Goal: Check status: Check status

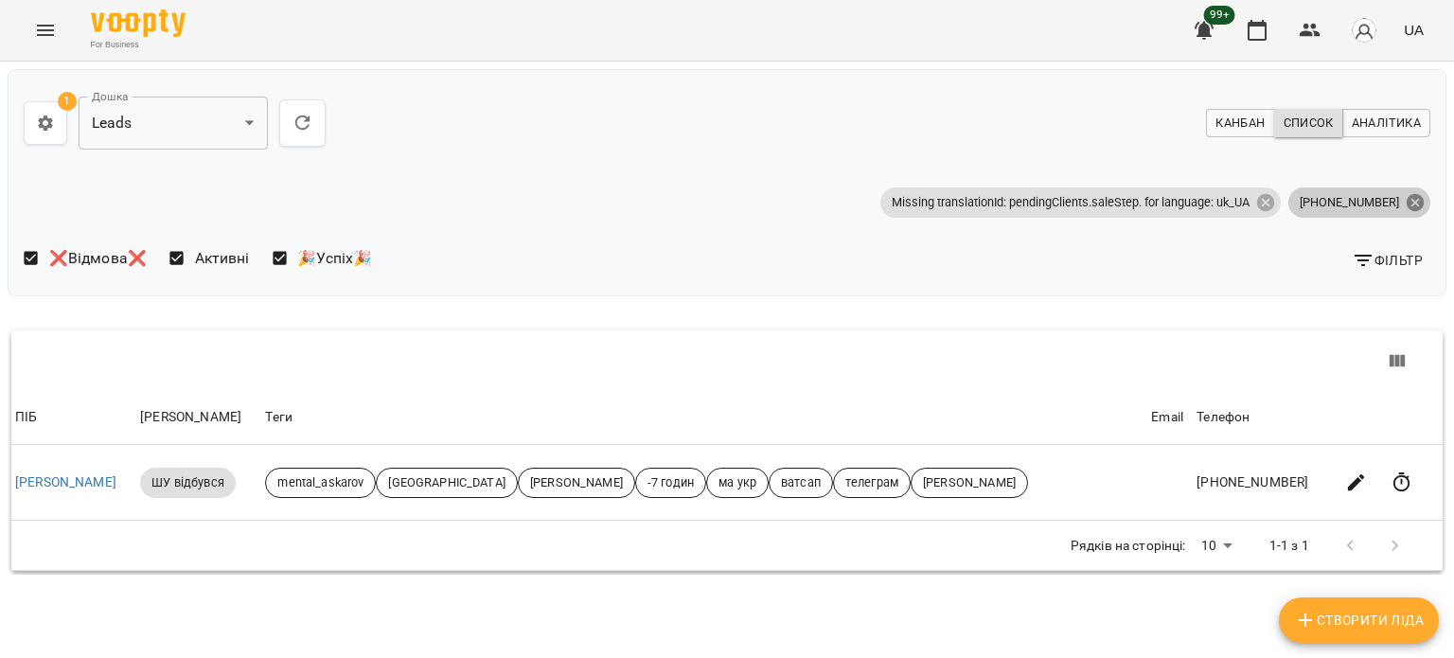
click at [1406, 203] on icon at bounding box center [1414, 201] width 17 height 17
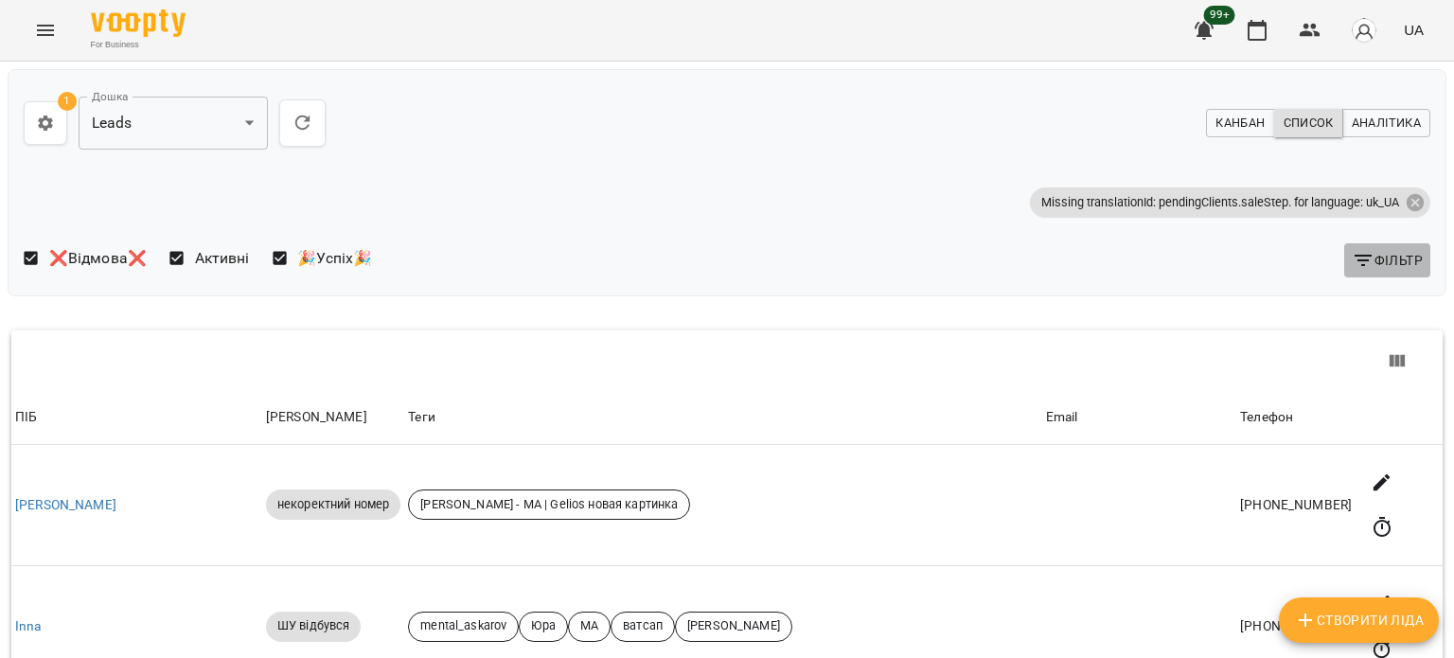
click at [1384, 268] on span "Фільтр" at bounding box center [1386, 260] width 71 height 23
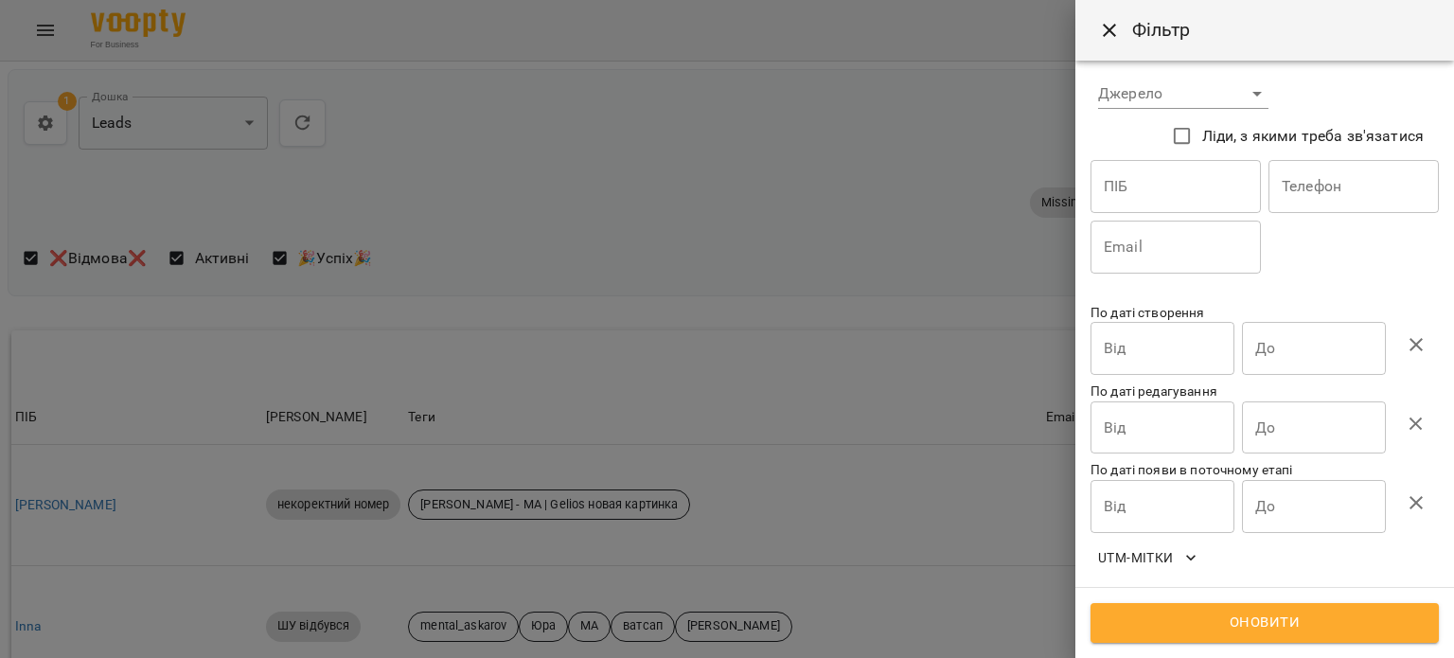
scroll to position [169, 0]
click at [1321, 339] on input "До" at bounding box center [1314, 346] width 144 height 53
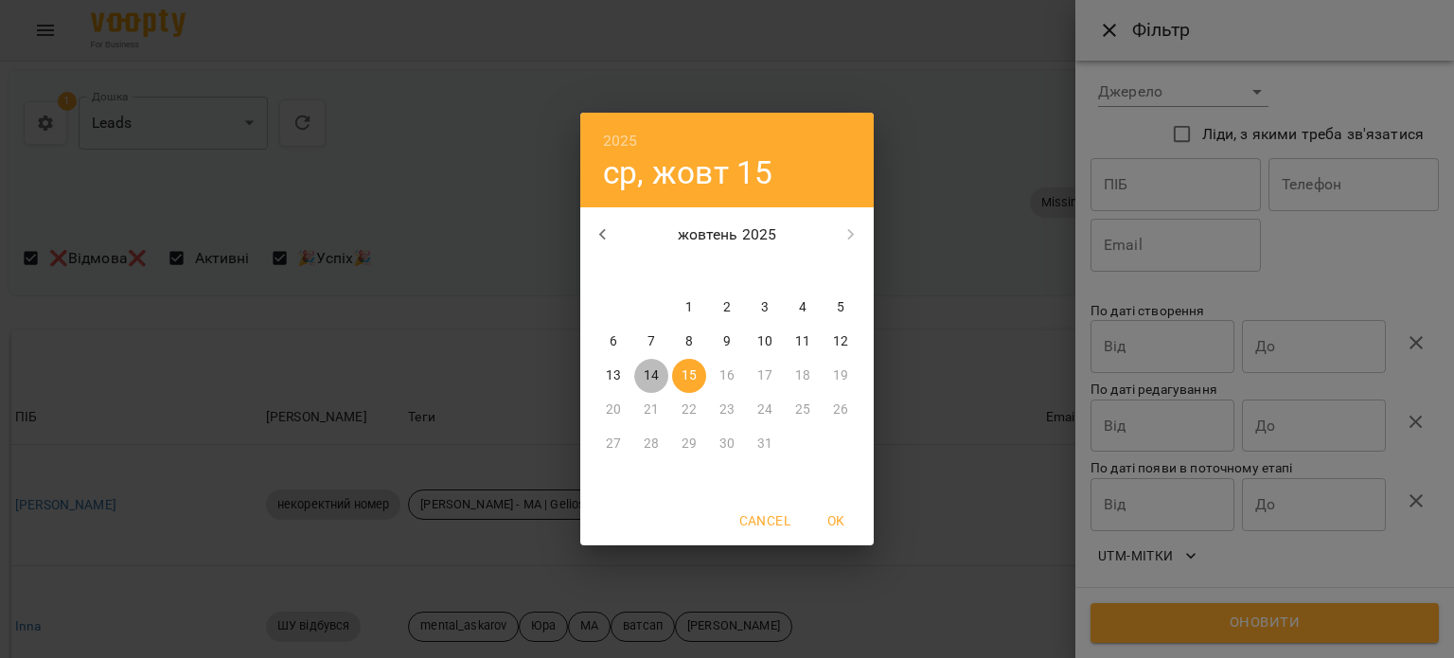
click at [643, 375] on span "14" at bounding box center [651, 375] width 34 height 19
type input "**********"
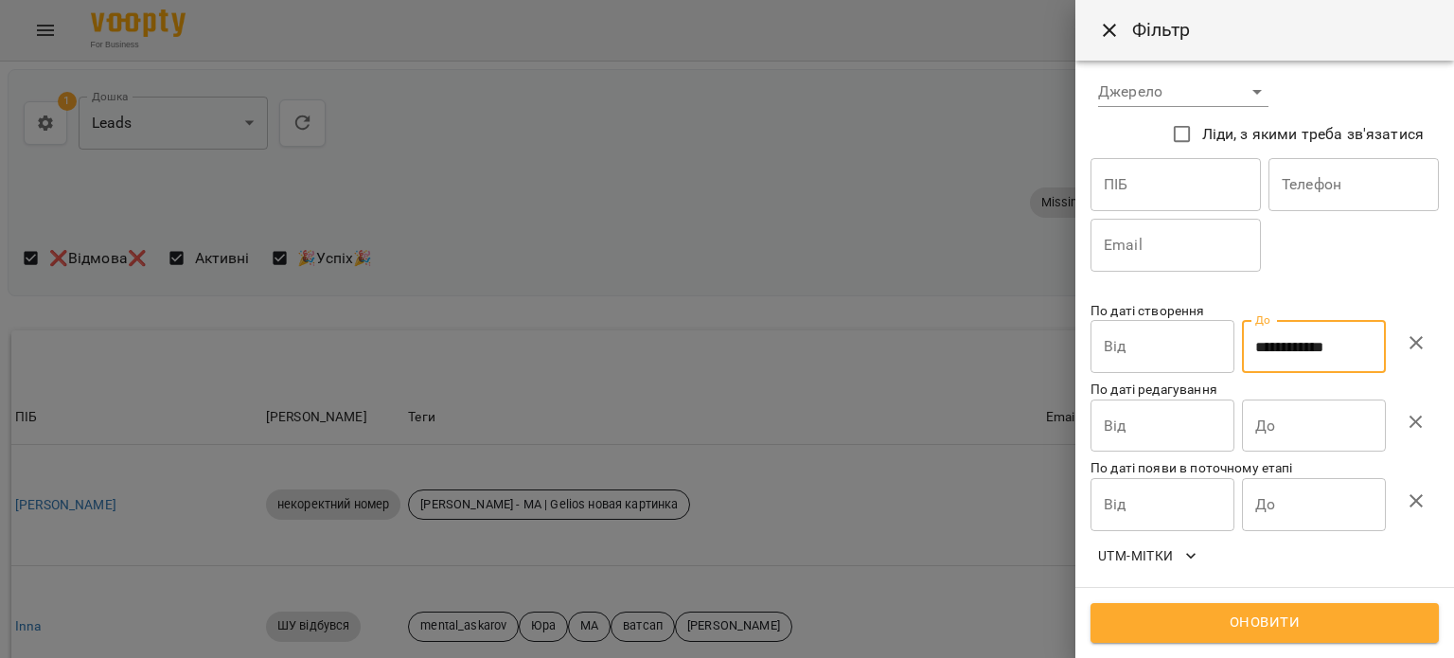
click at [1161, 336] on input "Від" at bounding box center [1162, 346] width 144 height 53
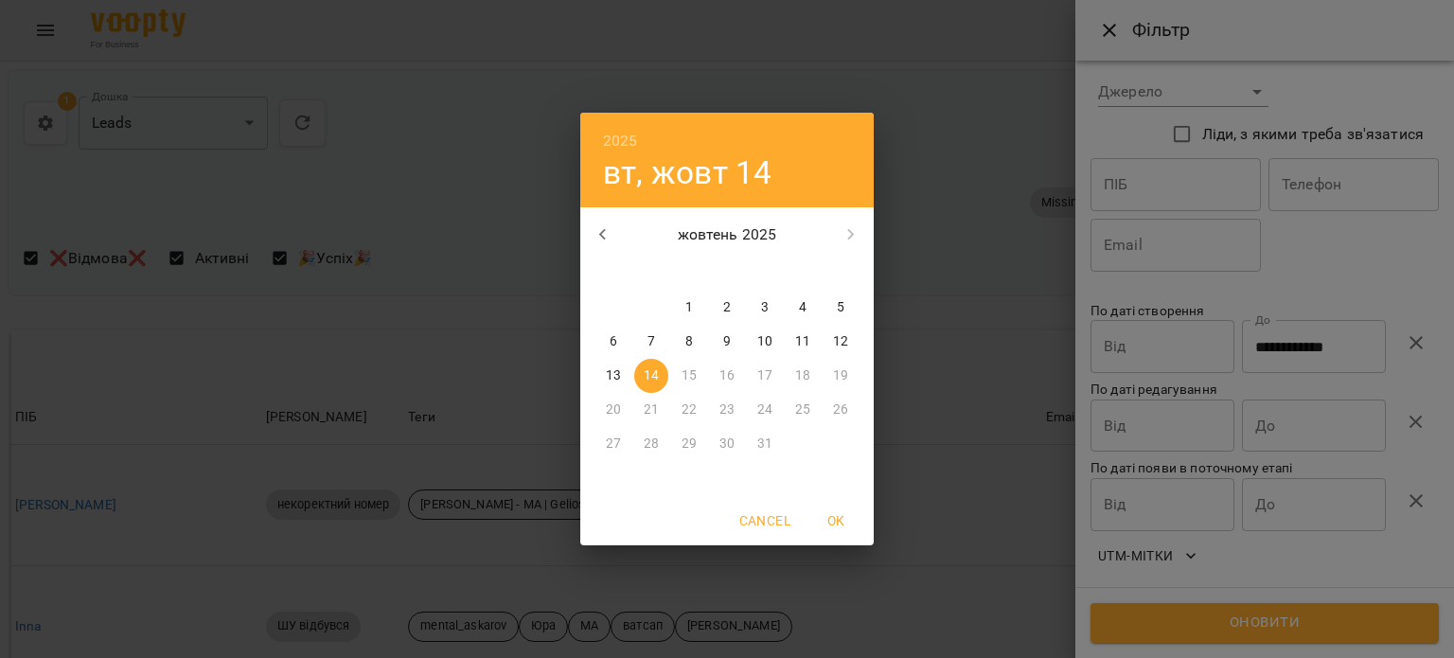
click at [650, 381] on p "14" at bounding box center [651, 375] width 15 height 19
type input "**********"
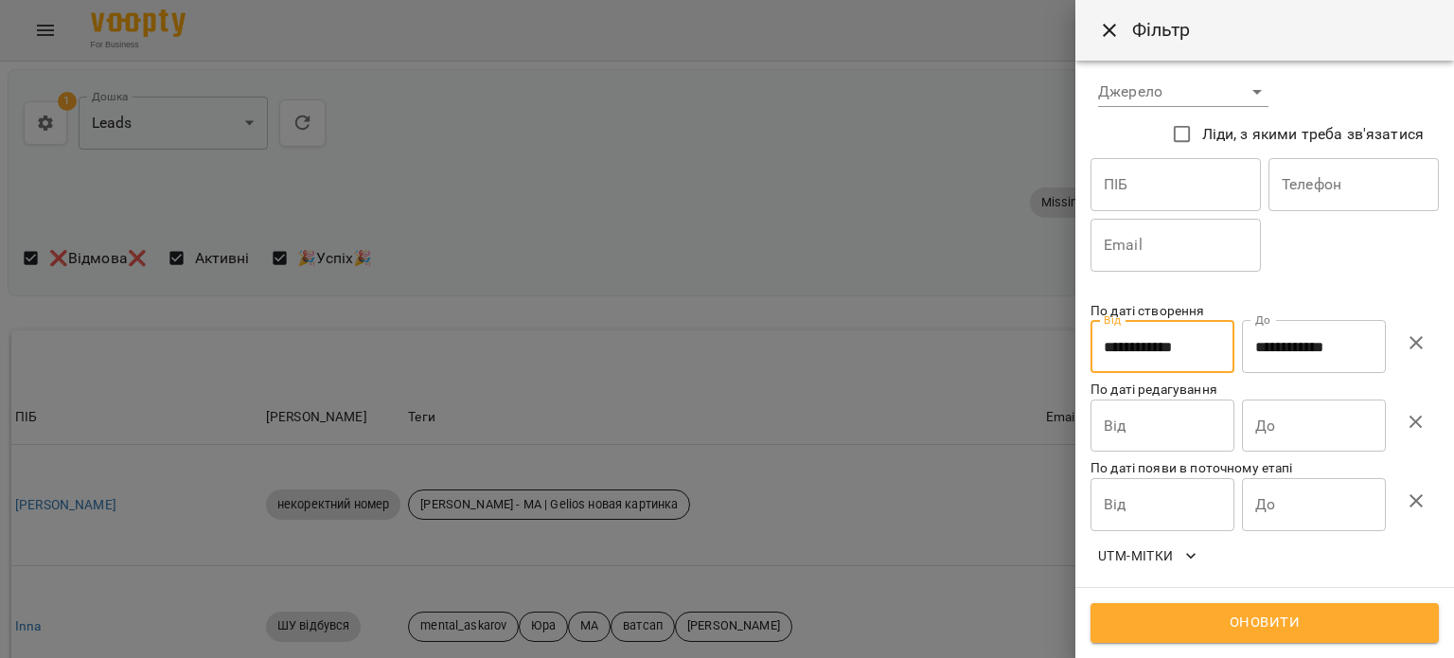
click at [1190, 605] on button "Оновити" at bounding box center [1264, 623] width 348 height 40
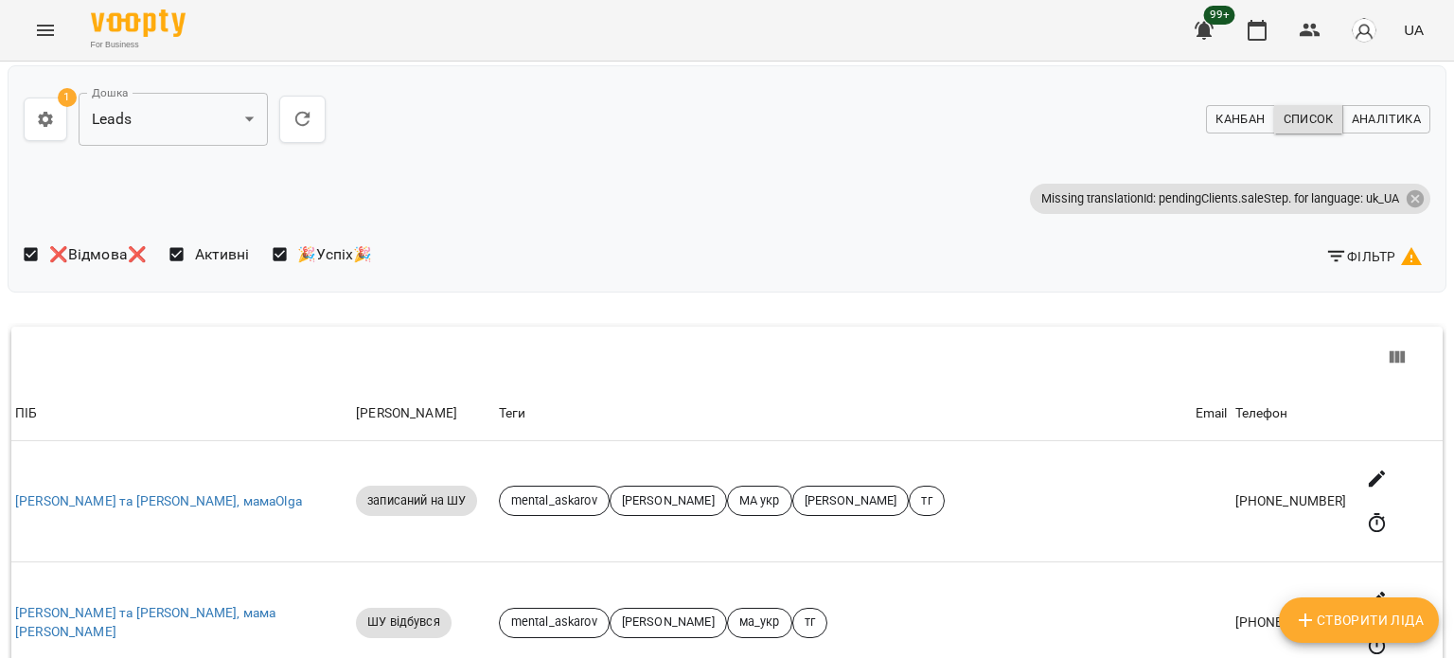
scroll to position [739, 0]
click at [1190, 553] on li "100" at bounding box center [1192, 552] width 56 height 34
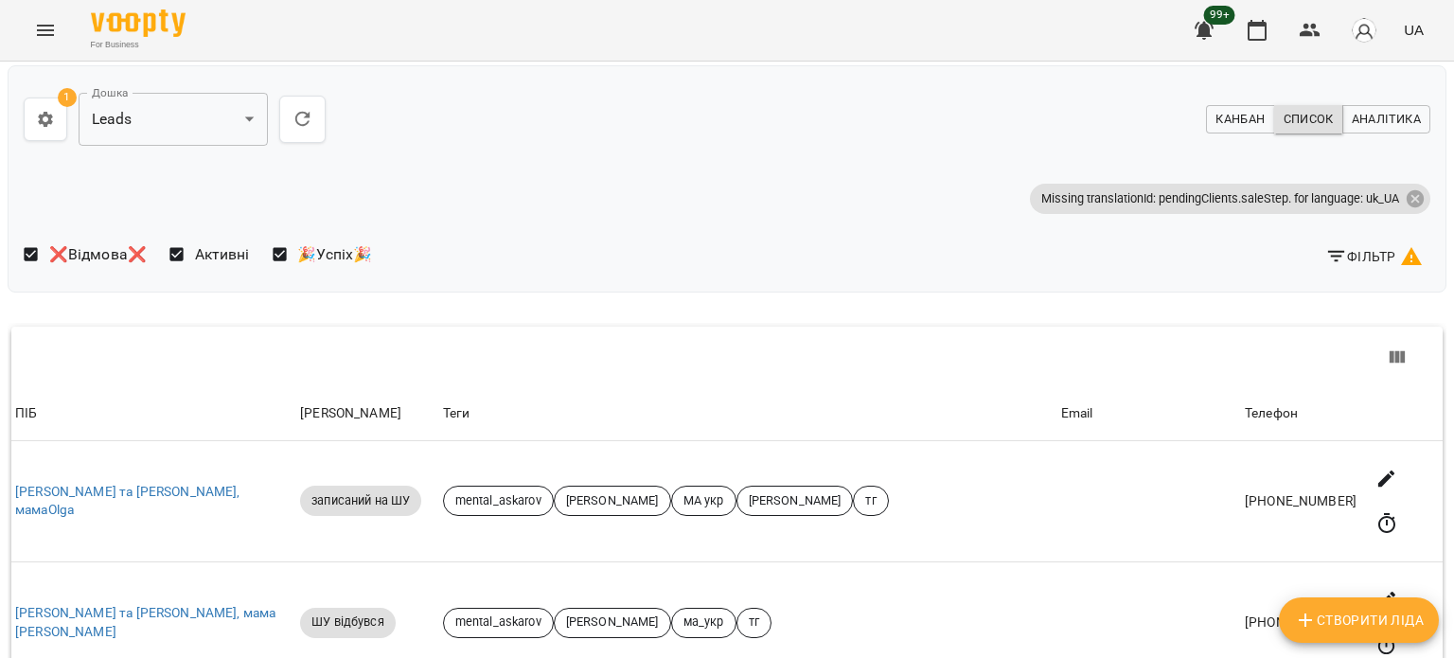
scroll to position [0, 0]
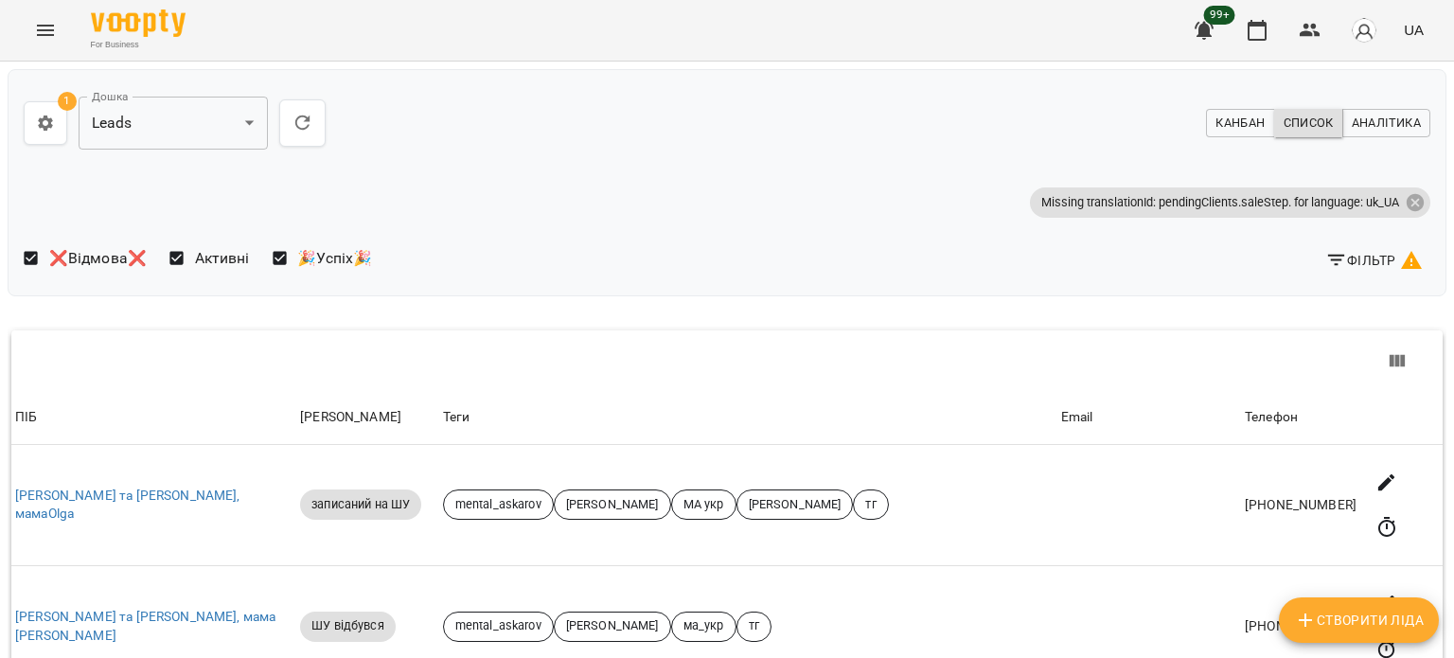
click at [1358, 264] on span "Фільтр" at bounding box center [1373, 260] width 97 height 23
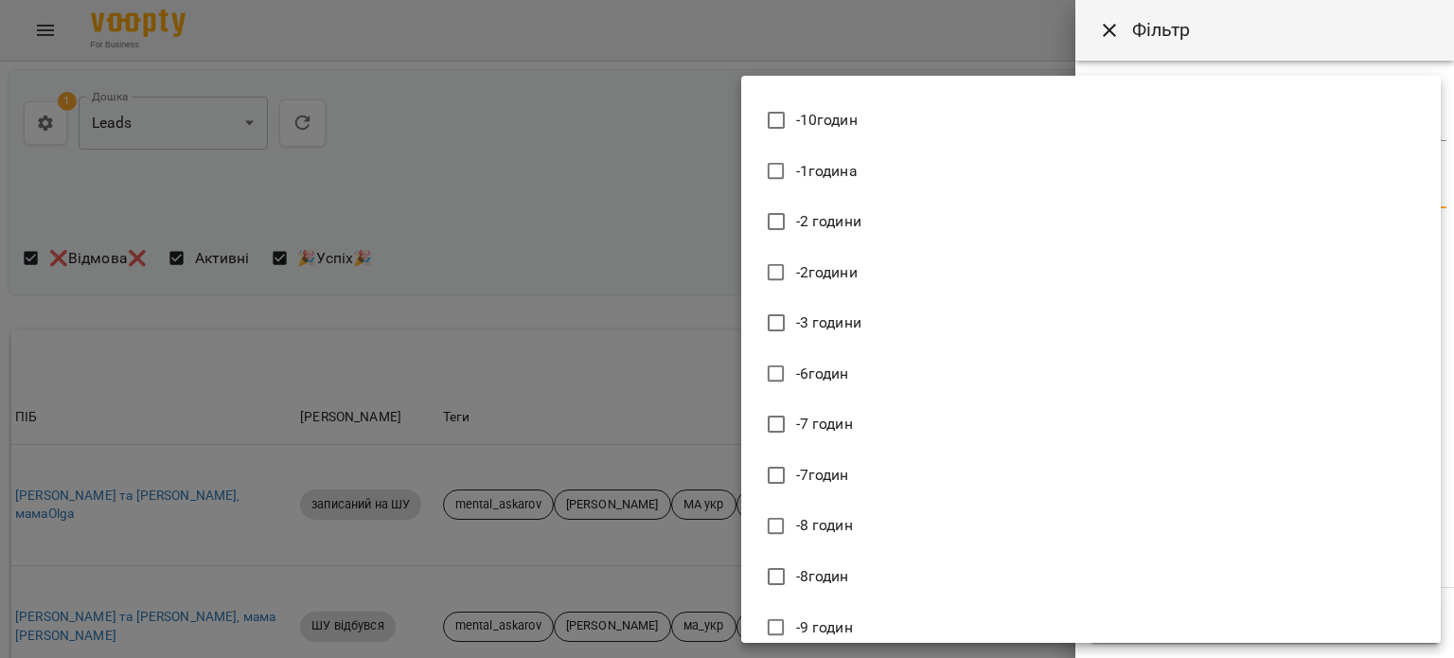
click at [953, 31] on div at bounding box center [727, 329] width 1454 height 658
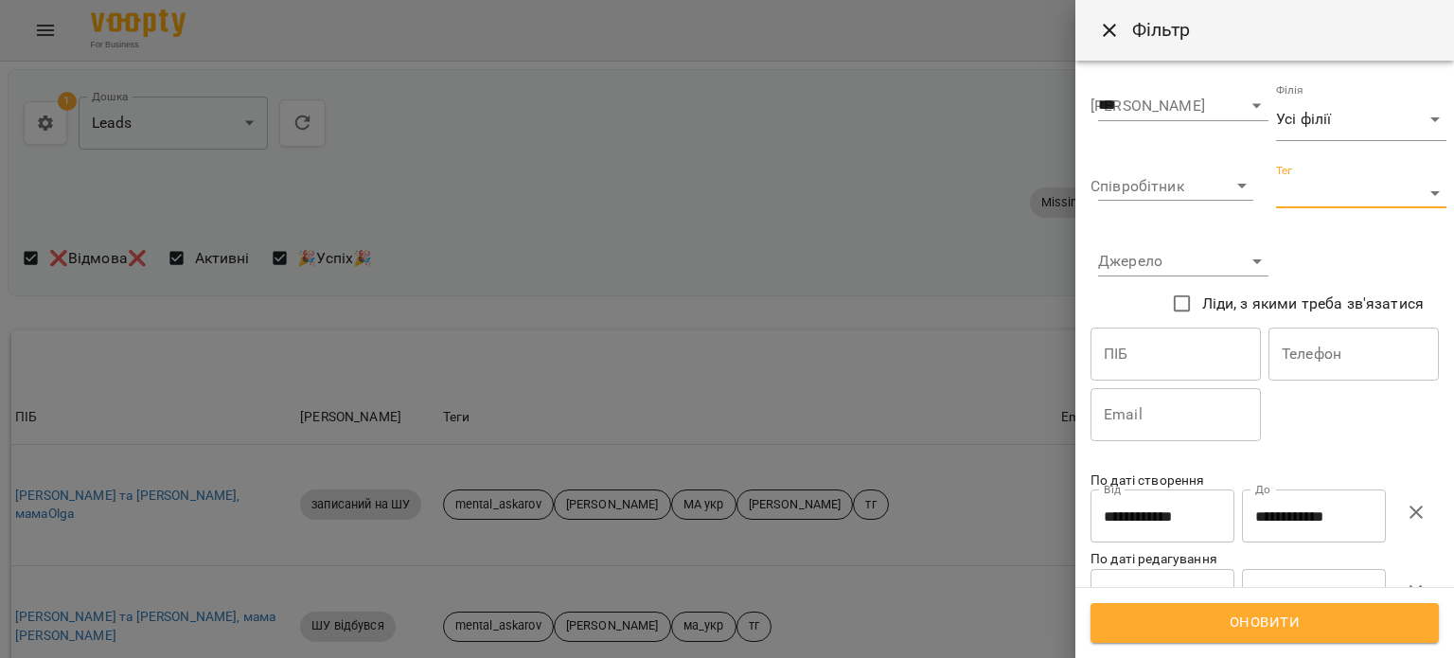
click at [1250, 619] on span "Оновити" at bounding box center [1264, 622] width 307 height 25
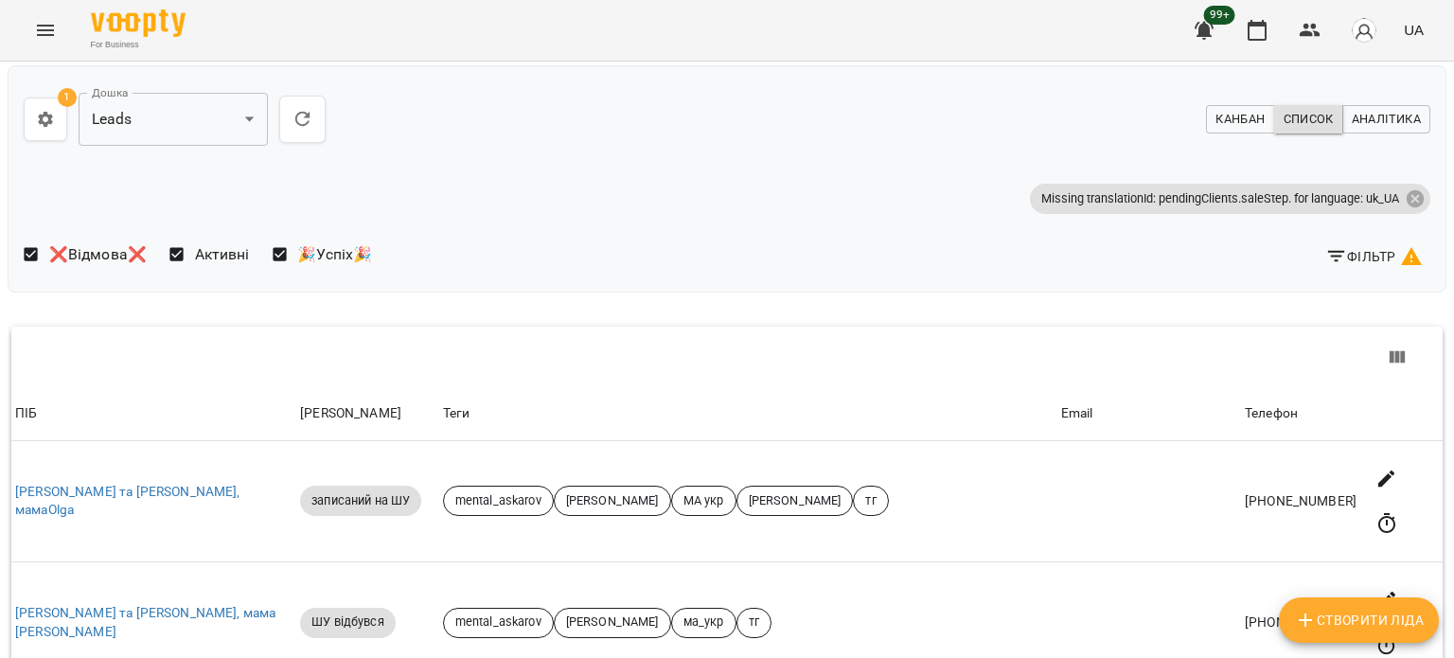
scroll to position [5911, 0]
